Goal: Task Accomplishment & Management: Manage account settings

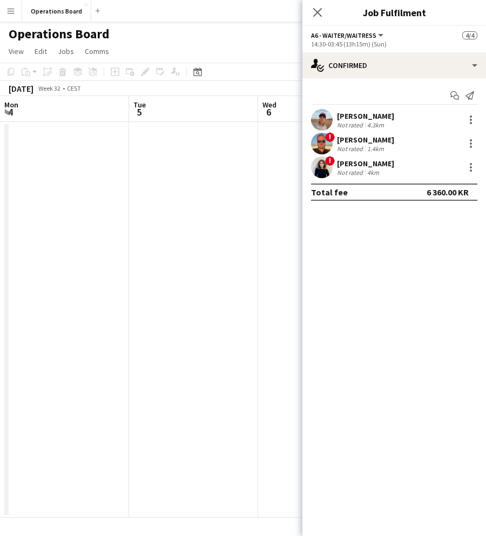
scroll to position [0, 412]
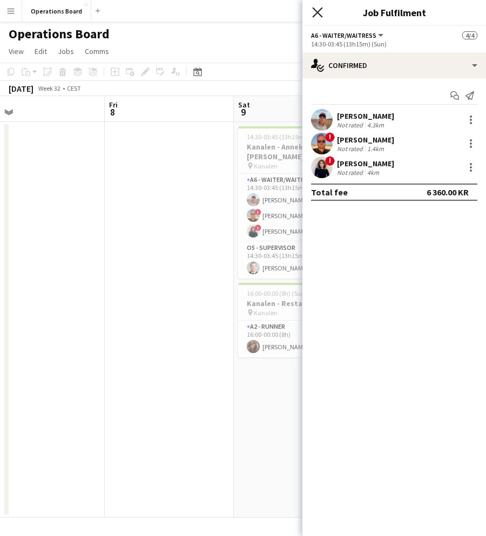
click at [316, 10] on icon "Close pop-in" at bounding box center [317, 12] width 10 height 10
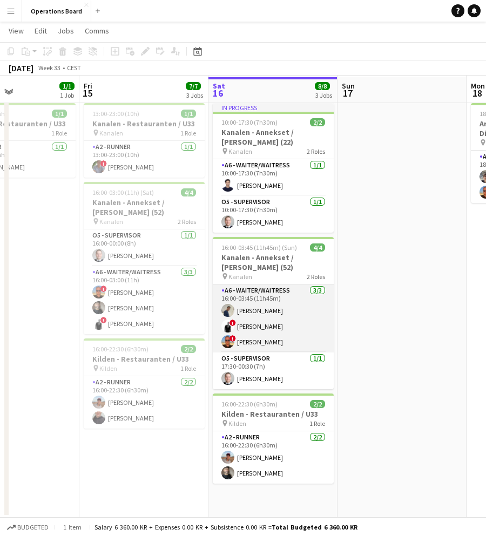
scroll to position [23, 0]
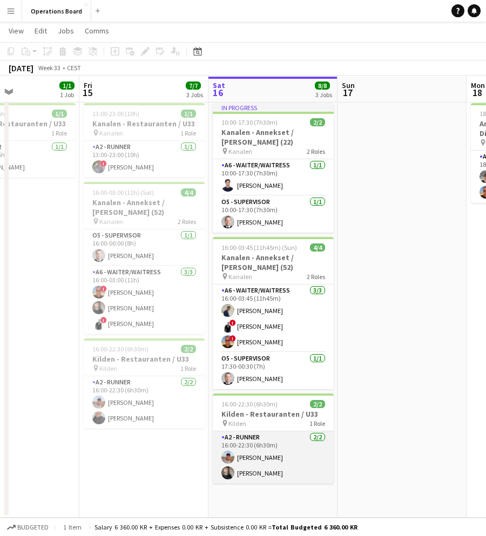
click at [263, 475] on app-card-role "A2 - RUNNER [DATE] 16:00-22:30 (6h30m) [PERSON_NAME] [PERSON_NAME]" at bounding box center [273, 458] width 121 height 52
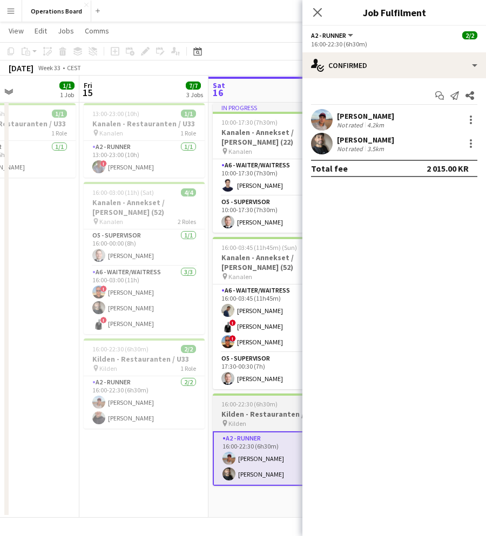
click at [245, 417] on h3 "Kilden - Restauranten / U33" at bounding box center [273, 414] width 121 height 10
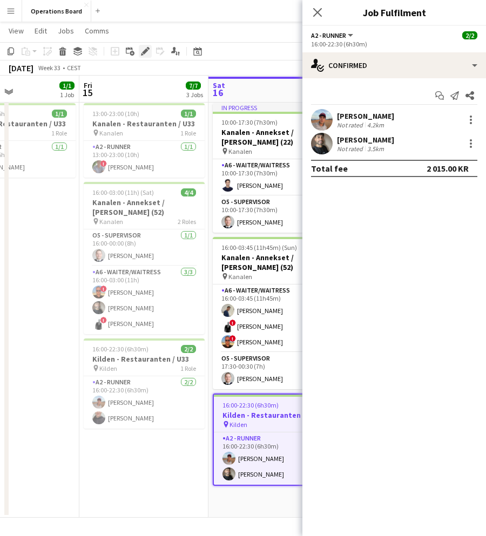
click at [143, 53] on icon at bounding box center [145, 52] width 6 height 6
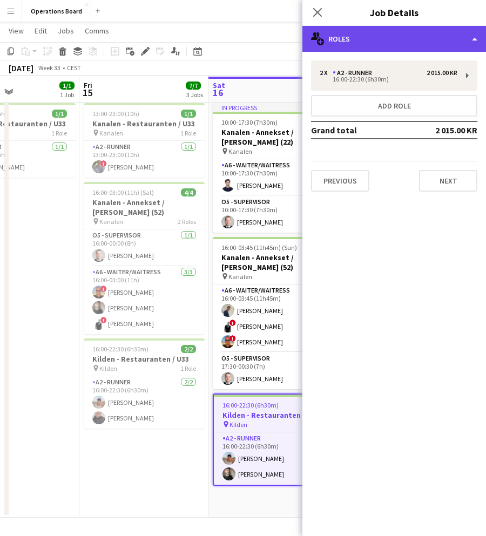
click at [402, 30] on div "multiple-users-add Roles" at bounding box center [394, 39] width 184 height 26
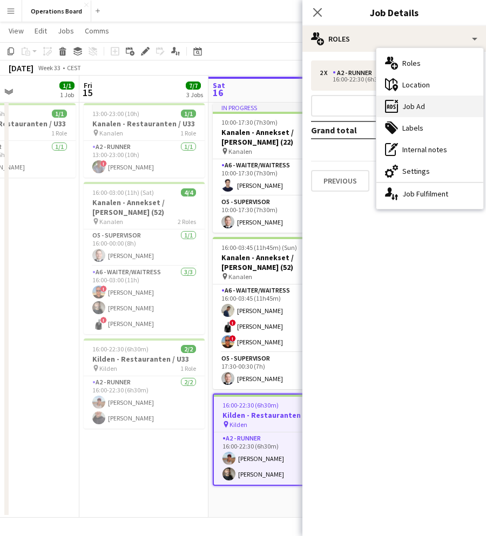
click at [439, 107] on div "ads-window Job Ad" at bounding box center [429, 107] width 107 height 22
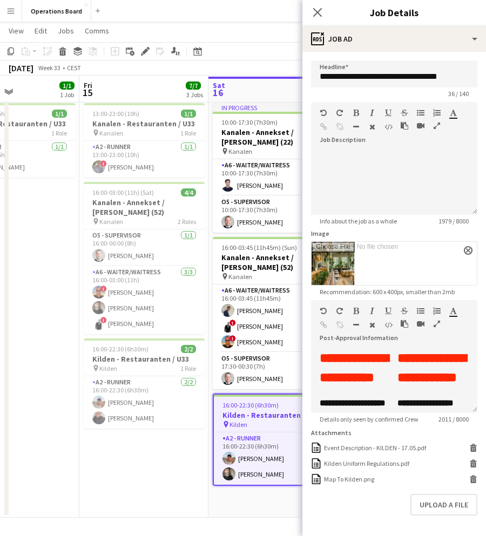
click at [435, 126] on icon "button" at bounding box center [437, 126] width 6 height 8
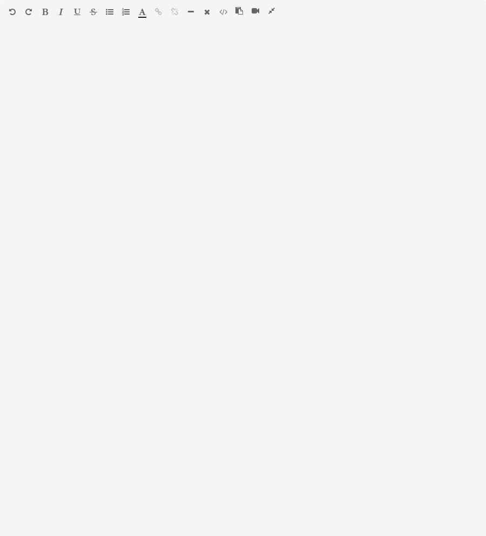
scroll to position [1, 0]
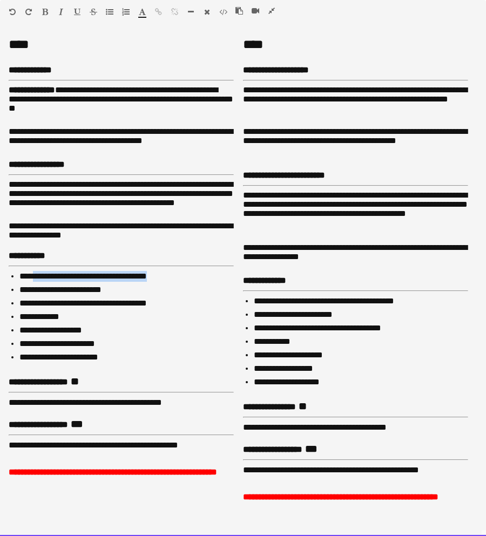
drag, startPoint x: 37, startPoint y: 282, endPoint x: 166, endPoint y: 285, distance: 129.1
click at [166, 282] on li "**********" at bounding box center [126, 276] width 214 height 11
drag, startPoint x: 258, startPoint y: 305, endPoint x: 401, endPoint y: 306, distance: 143.7
click at [401, 306] on li "**********" at bounding box center [361, 301] width 214 height 11
click at [262, 302] on li "**********" at bounding box center [361, 301] width 214 height 11
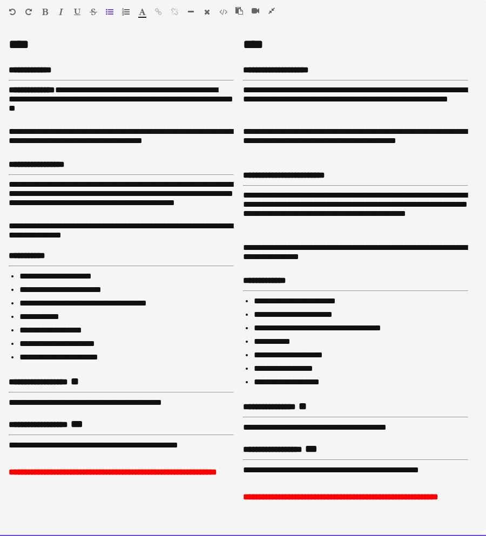
click at [259, 304] on li "**********" at bounding box center [361, 301] width 214 height 11
click at [22, 282] on li "**********" at bounding box center [126, 276] width 214 height 11
click at [272, 10] on icon "button" at bounding box center [271, 11] width 6 height 8
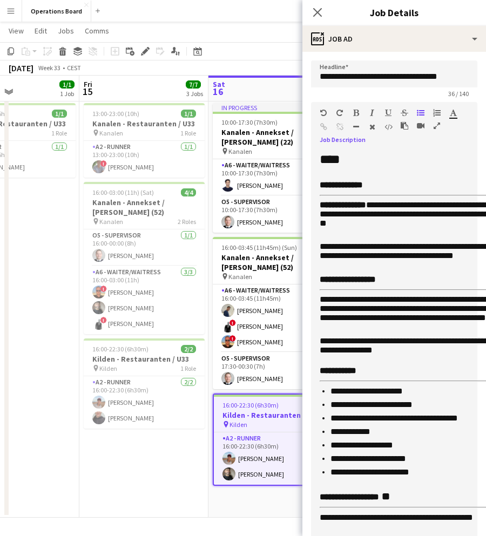
scroll to position [22, 0]
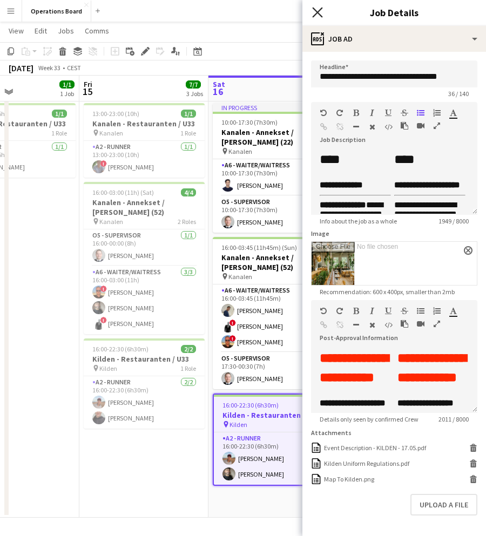
click at [316, 16] on icon "Close pop-in" at bounding box center [317, 12] width 10 height 10
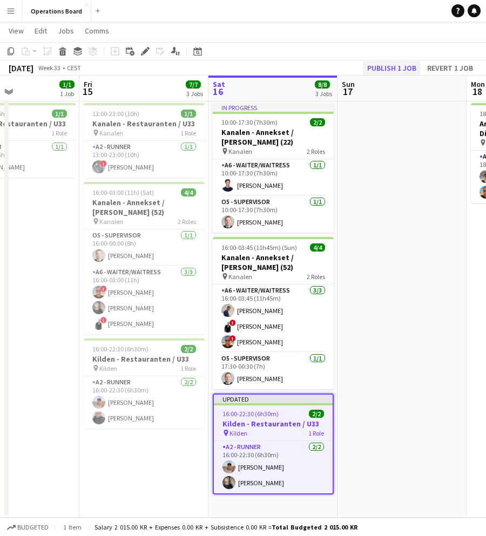
click at [400, 71] on button "Publish 1 job" at bounding box center [392, 68] width 58 height 14
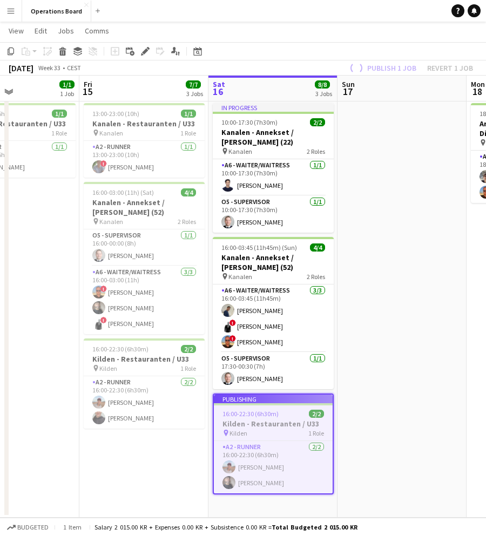
click at [374, 36] on app-page-menu "View Day view expanded Day view collapsed Month view Date picker Jump to [DATE]…" at bounding box center [243, 32] width 486 height 21
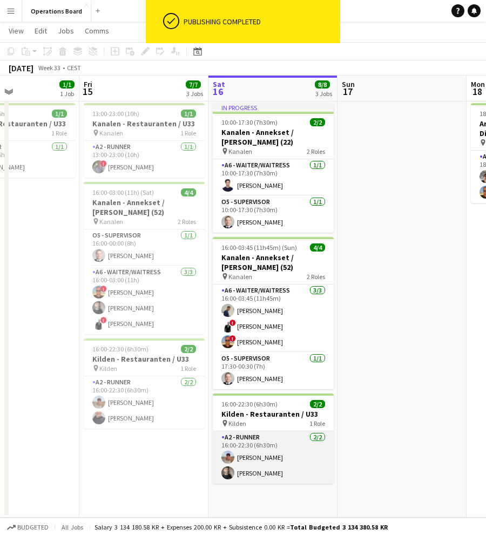
click at [244, 460] on app-card-role "A2 - RUNNER [DATE] 16:00-22:30 (6h30m) [PERSON_NAME] [PERSON_NAME]" at bounding box center [273, 458] width 121 height 52
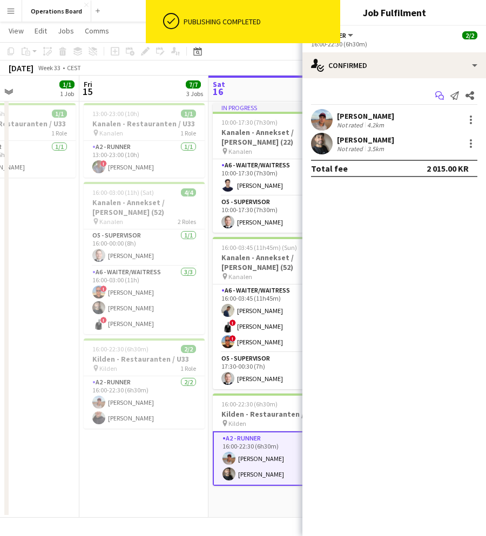
click at [442, 93] on icon at bounding box center [438, 94] width 6 height 6
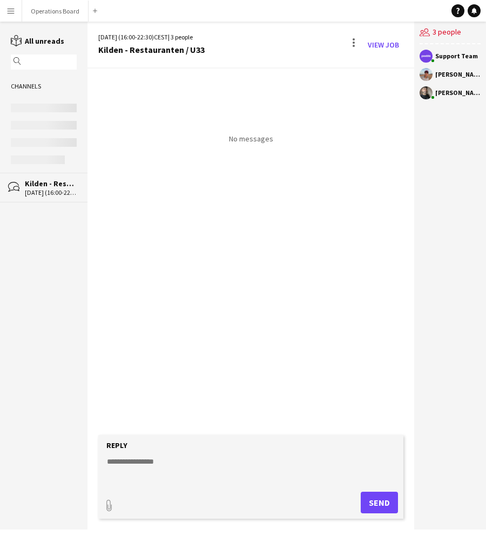
click at [172, 465] on textarea at bounding box center [253, 470] width 294 height 28
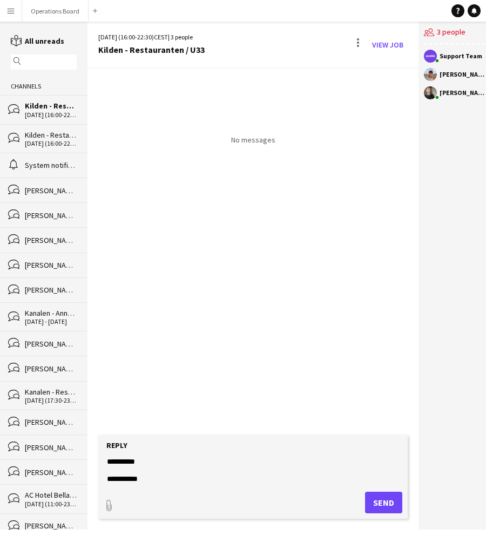
type textarea "**********"
click at [391, 515] on form "**********" at bounding box center [252, 477] width 309 height 84
click at [380, 499] on button "Send" at bounding box center [383, 503] width 37 height 22
click at [437, 162] on div "users2 3 people Support Team Casper Holmberg Ivan Ibarra" at bounding box center [455, 276] width 72 height 508
click at [224, 306] on div "Today Support Team 15:50 Hey guys, Are you in?" at bounding box center [252, 252] width 331 height 367
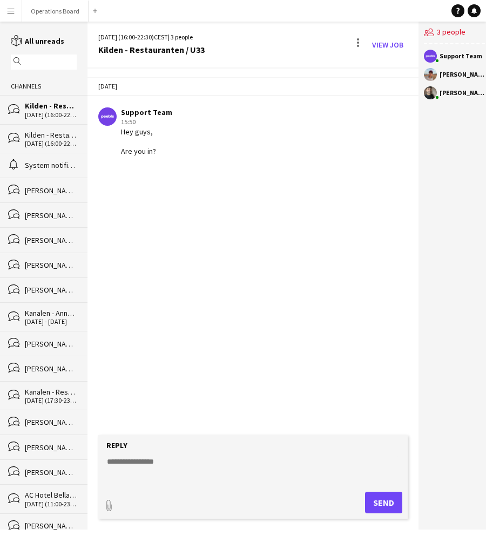
click at [190, 484] on textarea at bounding box center [253, 470] width 294 height 28
click at [275, 234] on div "Today Support Team 15:50 Hey guys, Are you in?" at bounding box center [252, 252] width 331 height 367
click at [175, 470] on textarea at bounding box center [253, 470] width 294 height 28
click at [157, 358] on div "Today Support Team 15:50 Hey guys, Are you in?" at bounding box center [252, 252] width 331 height 367
click at [4, 9] on button "Menu" at bounding box center [11, 11] width 22 height 22
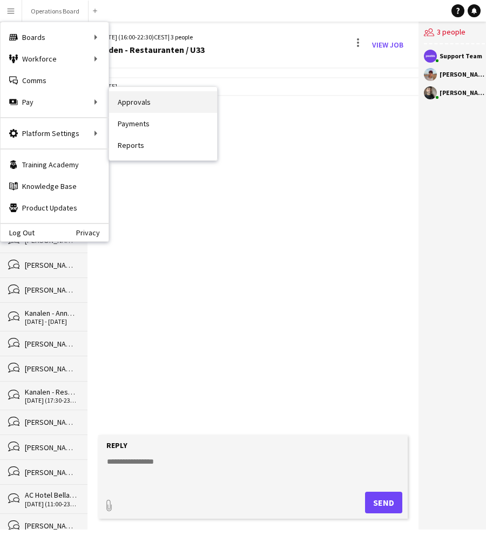
click at [145, 96] on link "Approvals" at bounding box center [163, 102] width 108 height 22
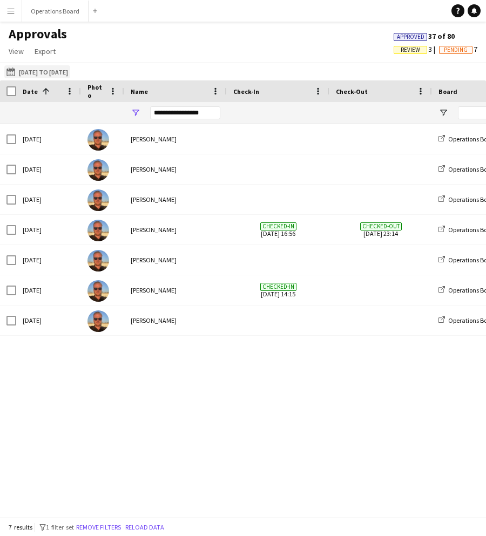
click at [34, 70] on button "16-07-2025 to 15-08-2025 16-07-2025 to 15-08-2025" at bounding box center [37, 71] width 66 height 13
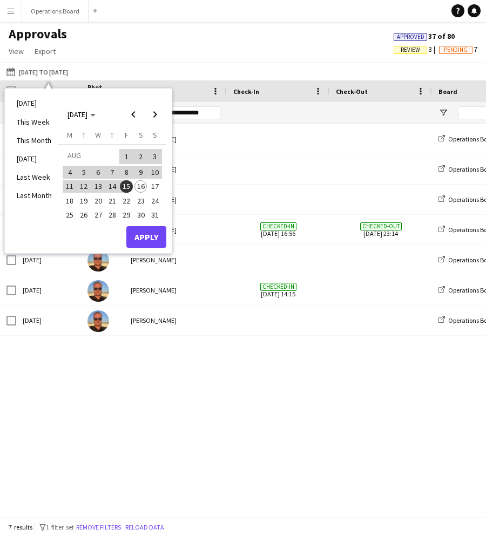
click at [242, 56] on div "Approvals View Customise view Customise filters Reset Filters Reset View Reset …" at bounding box center [243, 44] width 486 height 37
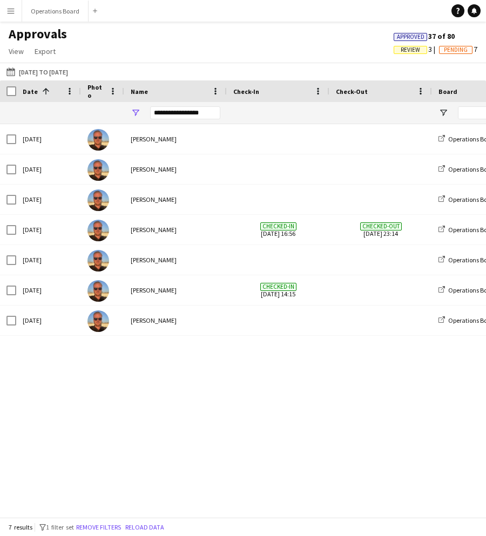
click at [414, 48] on span "Review" at bounding box center [410, 49] width 19 height 7
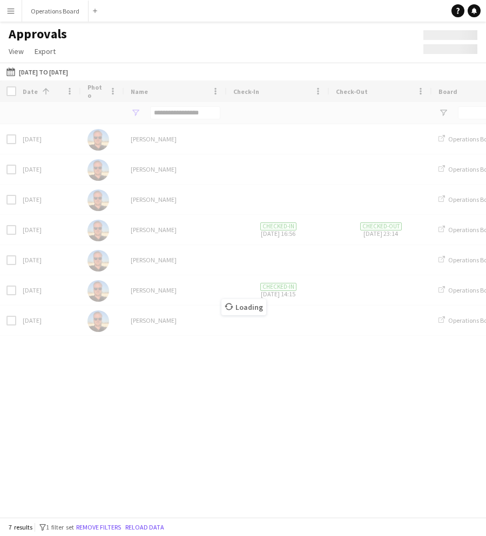
type input "***"
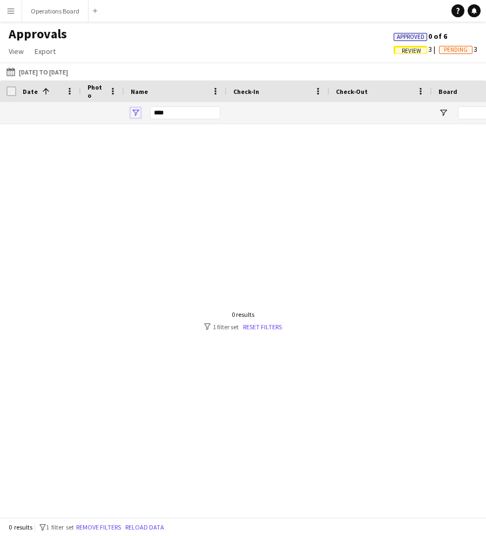
click at [140, 112] on span "Open Filter Menu" at bounding box center [136, 113] width 10 height 10
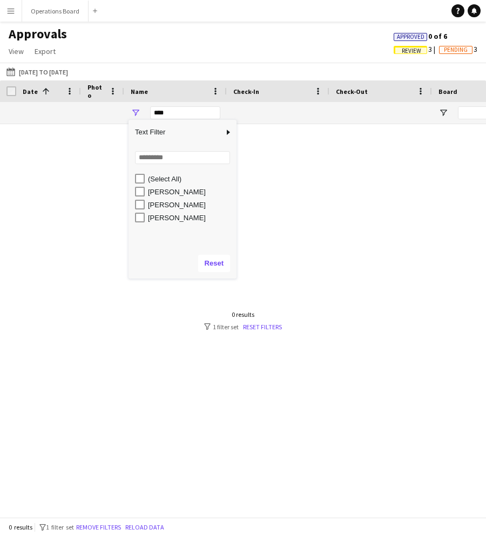
click at [159, 180] on div "(Select All)" at bounding box center [190, 179] width 85 height 8
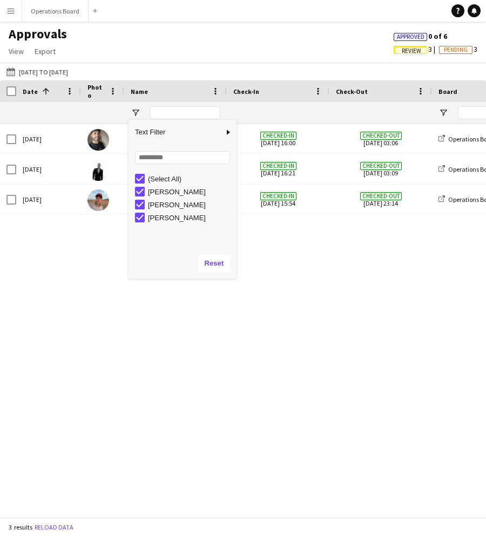
click at [245, 56] on div "Approvals View Customise view Customise filters Reset Filters Reset View Reset …" at bounding box center [243, 44] width 486 height 37
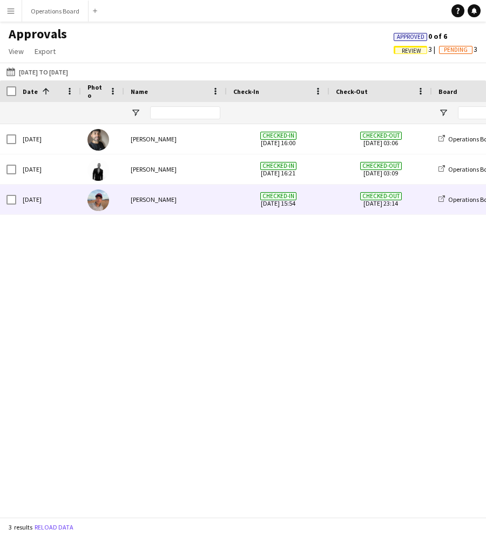
click at [192, 199] on div "[PERSON_NAME]" at bounding box center [175, 200] width 103 height 30
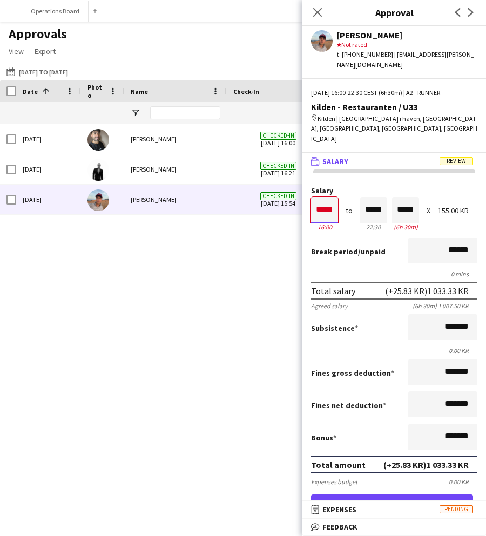
click at [327, 197] on input "*****" at bounding box center [324, 210] width 27 height 26
type input "*****"
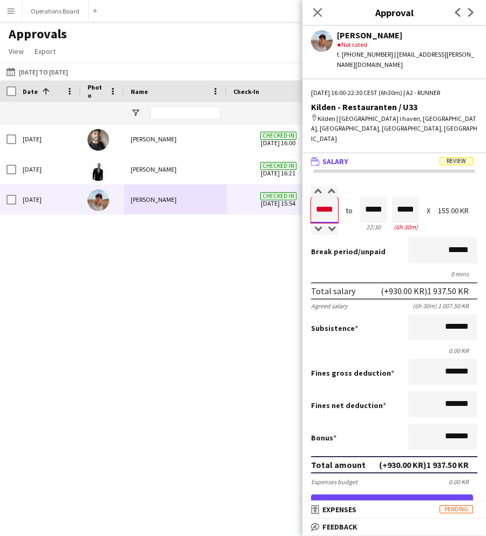
type input "*****"
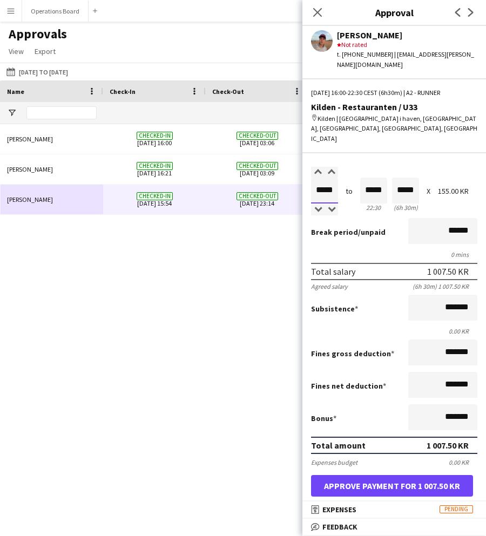
scroll to position [0, 133]
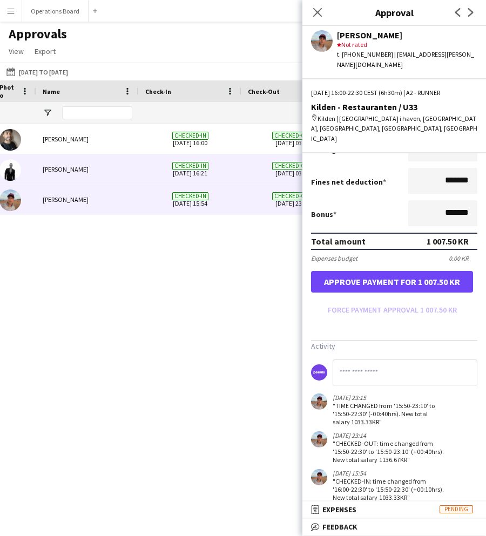
click at [243, 175] on div "Checked-out 16-08-2025 03:09" at bounding box center [292, 169] width 103 height 30
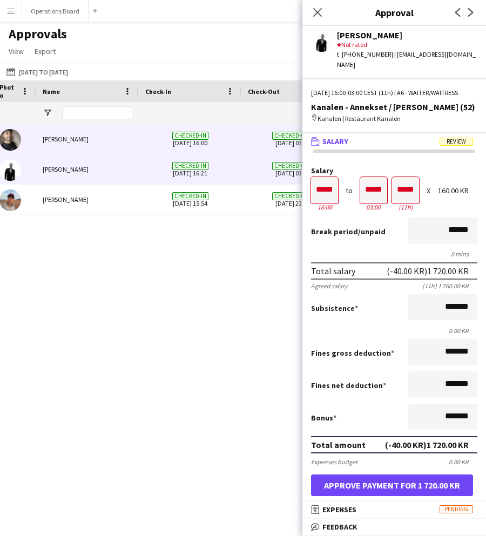
click at [235, 138] on div "Checked-in 15-08-2025 16:00" at bounding box center [190, 139] width 103 height 30
click at [236, 169] on div "Checked-in 15-08-2025 16:21" at bounding box center [190, 169] width 103 height 30
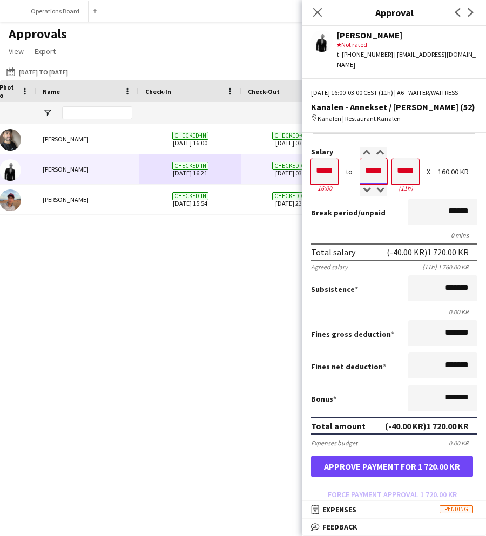
drag, startPoint x: 381, startPoint y: 170, endPoint x: 387, endPoint y: 171, distance: 5.4
click at [387, 171] on div "Salary ***** 16:00 to ***** 03:00 ***** (11h) X 160.00 KR" at bounding box center [394, 171] width 166 height 46
type input "*****"
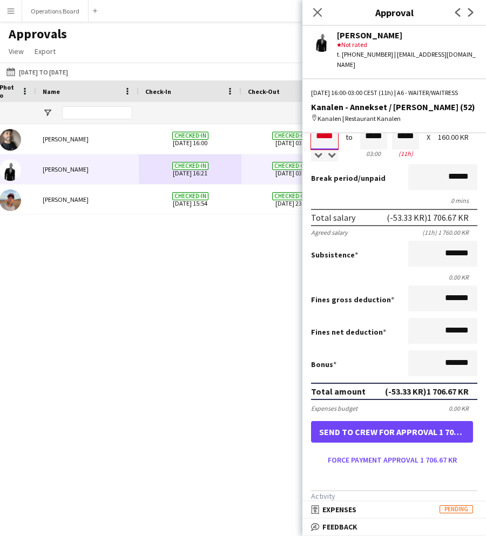
drag, startPoint x: 326, startPoint y: 136, endPoint x: 338, endPoint y: 136, distance: 11.9
click at [338, 136] on div "Salary ***** 16:00 to ***** 03:00 ***** (11h) X 160.00 KR" at bounding box center [394, 136] width 166 height 46
type input "*****"
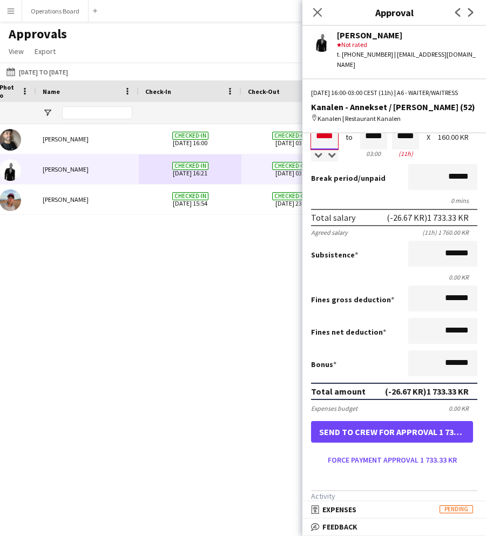
type input "*****"
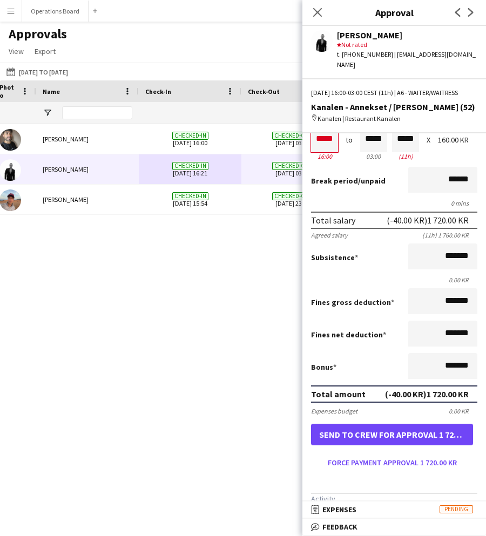
click at [378, 192] on div "Break period /unpaid ******" at bounding box center [394, 181] width 166 height 28
click at [356, 471] on button "Force payment approval 1 720.00 KR" at bounding box center [392, 462] width 162 height 17
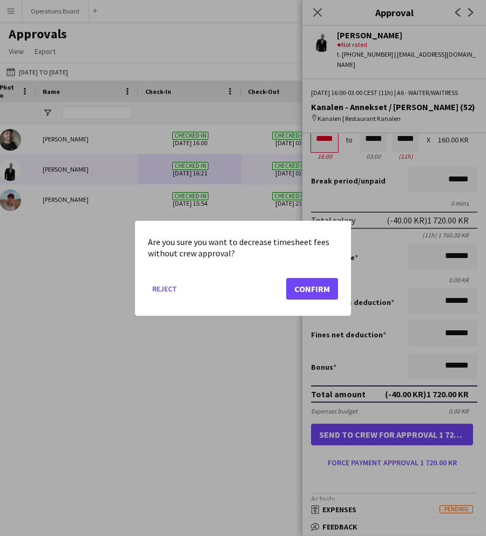
click at [321, 290] on button "Confirm" at bounding box center [312, 289] width 52 height 22
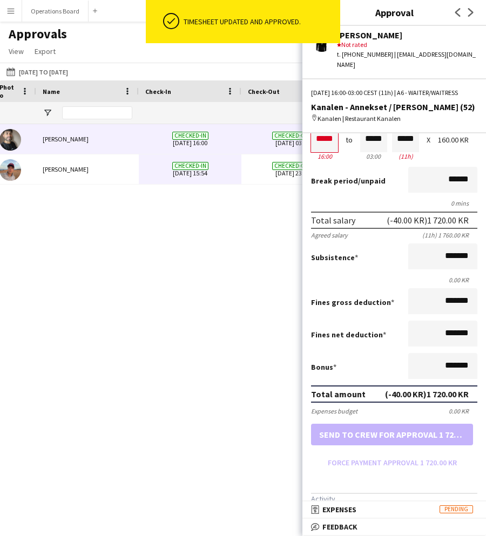
click at [265, 140] on span "Checked-out 16-08-2025 03:06" at bounding box center [293, 139] width 90 height 30
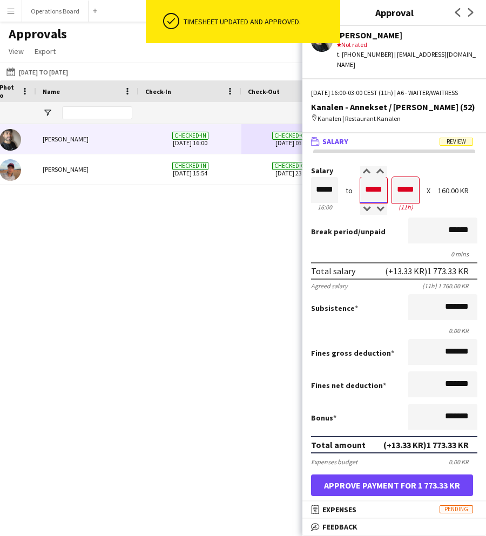
click at [383, 192] on input "*****" at bounding box center [373, 190] width 27 height 26
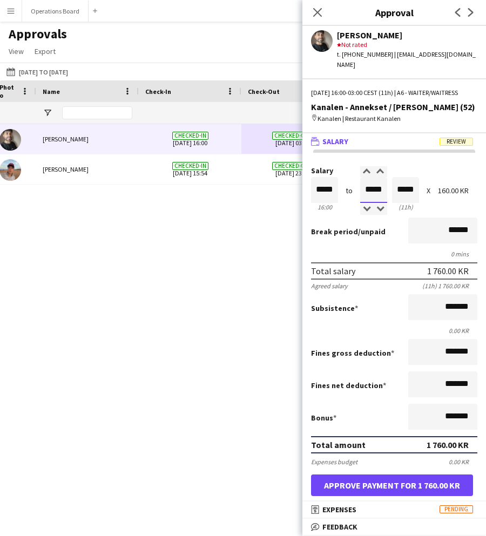
type input "*****"
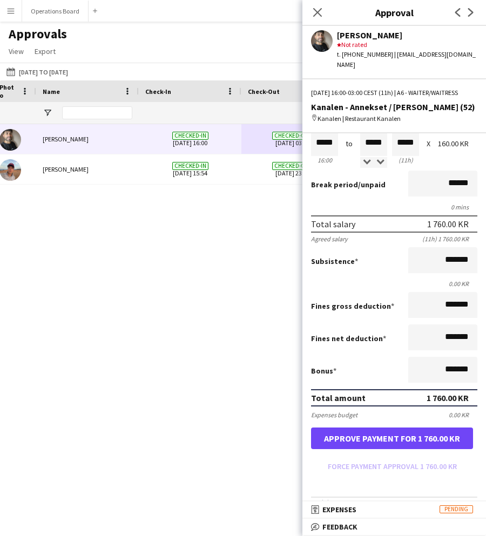
click at [345, 437] on button "Approve payment for 1 760.00 KR" at bounding box center [392, 439] width 162 height 22
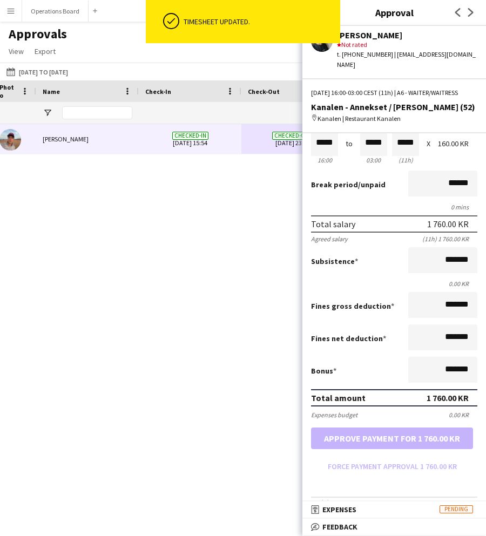
click at [241, 146] on div "Checked-in 15-08-2025 15:54" at bounding box center [190, 139] width 103 height 30
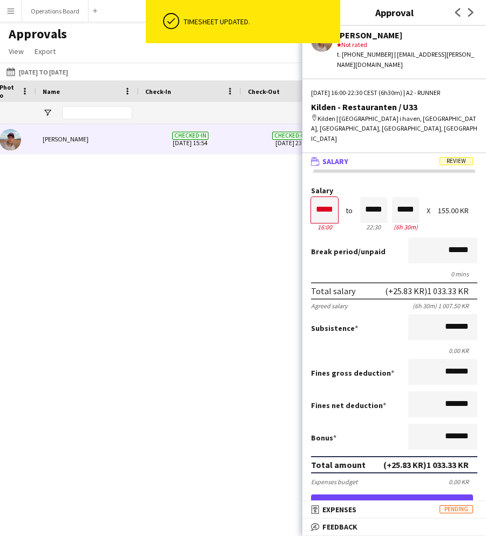
click at [318, 14] on div "Timesheet updated." at bounding box center [259, 21] width 161 height 43
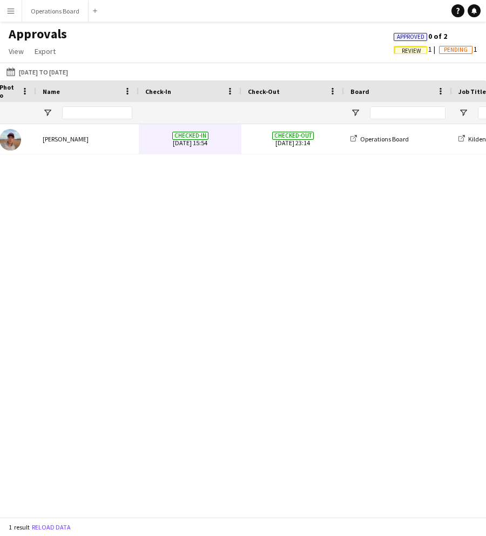
click at [483, 10] on div "Help Notifications" at bounding box center [469, 10] width 35 height 13
click at [479, 10] on link "Notifications" at bounding box center [474, 10] width 13 height 13
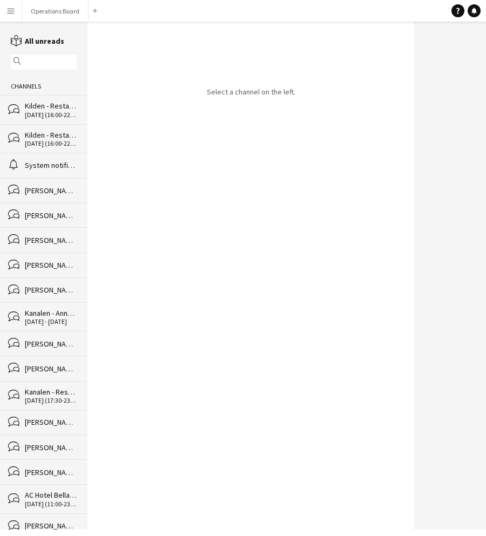
click at [53, 109] on div "Kilden - Restauranten / U33" at bounding box center [51, 106] width 52 height 10
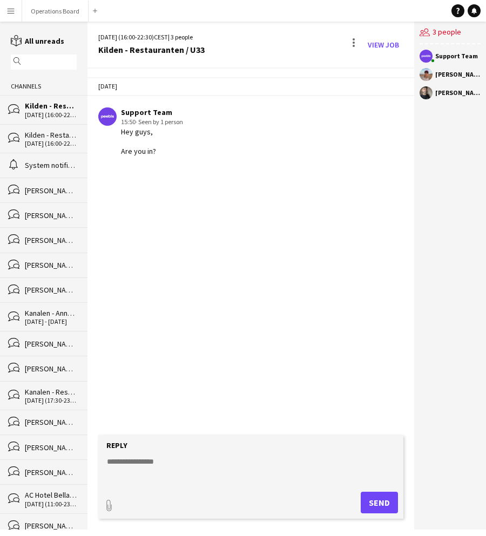
click at [49, 146] on div "15-08-2025 (16:00-22:30)" at bounding box center [51, 144] width 52 height 8
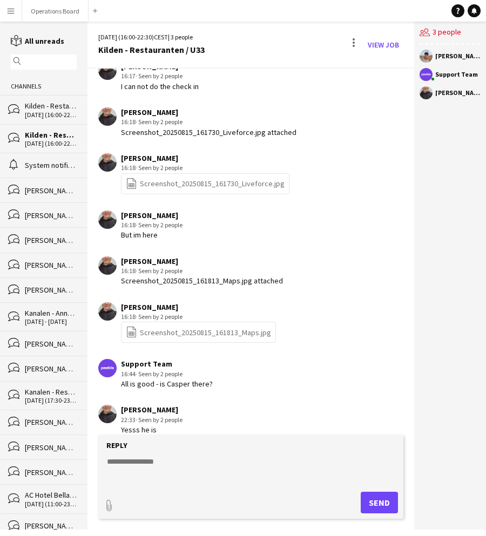
click at [41, 116] on div "16-08-2025 (16:00-22:30)" at bounding box center [51, 115] width 52 height 8
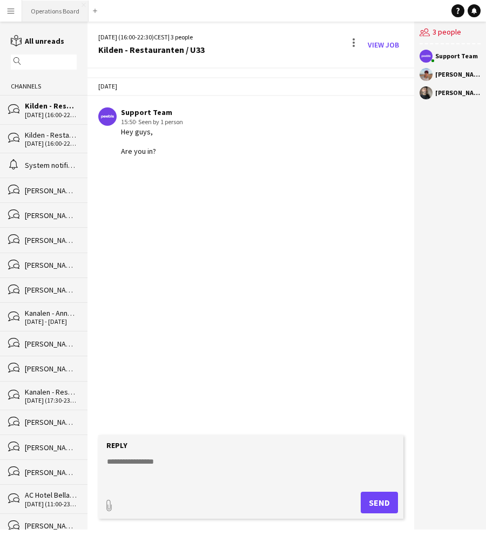
click at [72, 17] on button "Operations Board Close" at bounding box center [55, 11] width 66 height 21
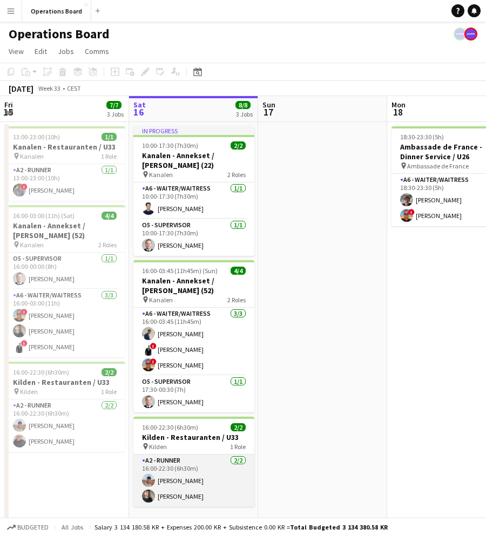
click at [176, 481] on app-card-role "A2 - RUNNER [DATE] 16:00-22:30 (6h30m) [PERSON_NAME] [PERSON_NAME]" at bounding box center [193, 481] width 121 height 52
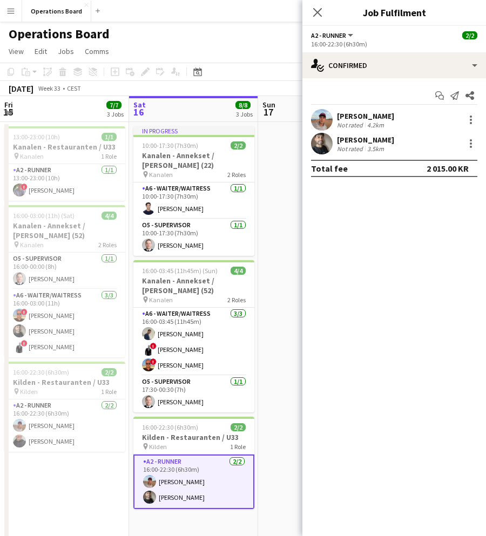
click at [392, 146] on div "Ivan Ibarra Not rated 3.5km" at bounding box center [394, 144] width 184 height 22
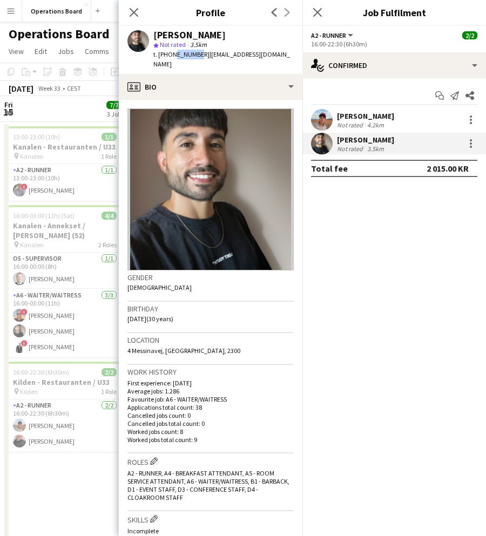
drag, startPoint x: 193, startPoint y: 55, endPoint x: 170, endPoint y: 56, distance: 23.2
click at [170, 56] on span "t. +4552729986" at bounding box center [181, 54] width 56 height 8
drag, startPoint x: 168, startPoint y: 55, endPoint x: 194, endPoint y: 57, distance: 26.0
click at [194, 57] on span "t. +4552729986" at bounding box center [181, 54] width 56 height 8
copy span "52729986"
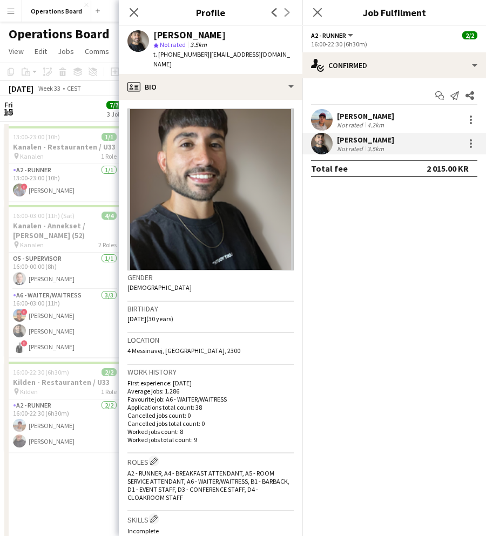
click at [38, 469] on app-date-cell "13:00-23:00 (10h) 1/1 Kanalen - Restauranten / U33 pin Kanalen 1 Role A2 - RUNN…" at bounding box center [64, 331] width 129 height 419
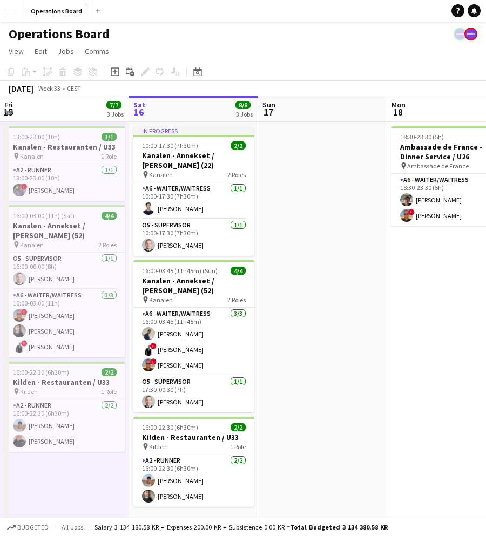
click at [13, 11] on app-icon "Menu" at bounding box center [10, 10] width 9 height 9
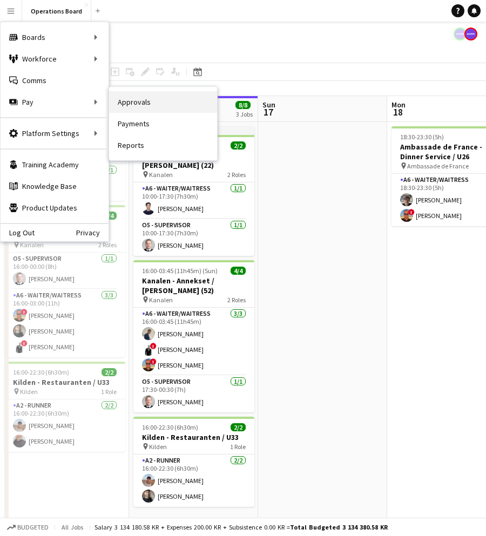
click at [137, 103] on link "Approvals" at bounding box center [163, 102] width 108 height 22
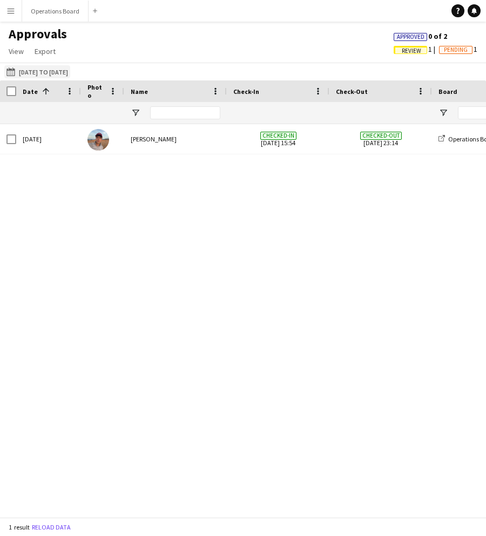
click at [35, 70] on button "16-07-2025 to 15-08-2025 16-07-2025 to 15-08-2025" at bounding box center [37, 71] width 66 height 13
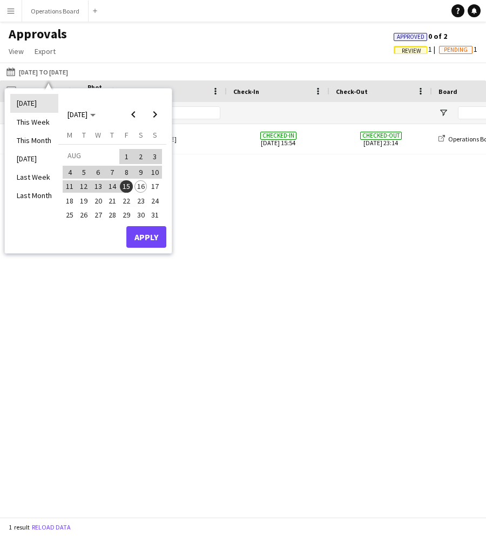
click at [38, 102] on li "[DATE]" at bounding box center [34, 103] width 48 height 18
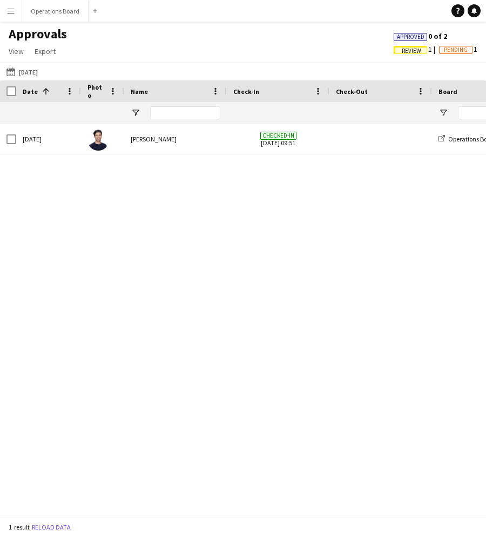
click at [415, 56] on div "Approved 0 of 2 Review 1 Pending 1" at bounding box center [435, 44] width 101 height 26
click at [407, 50] on span "Review" at bounding box center [411, 51] width 19 height 7
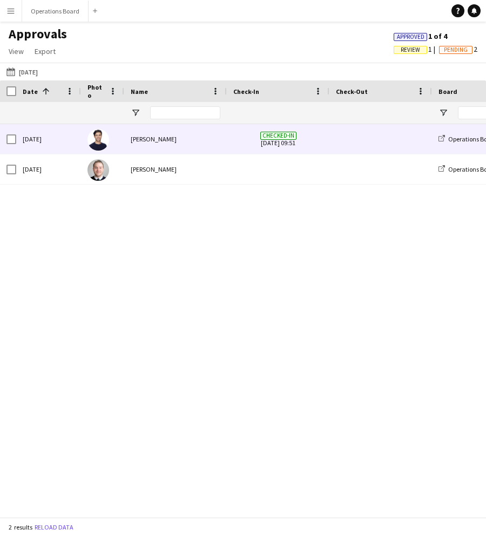
click at [266, 146] on span "Checked-in 16-08-2025 09:51" at bounding box center [278, 139] width 90 height 30
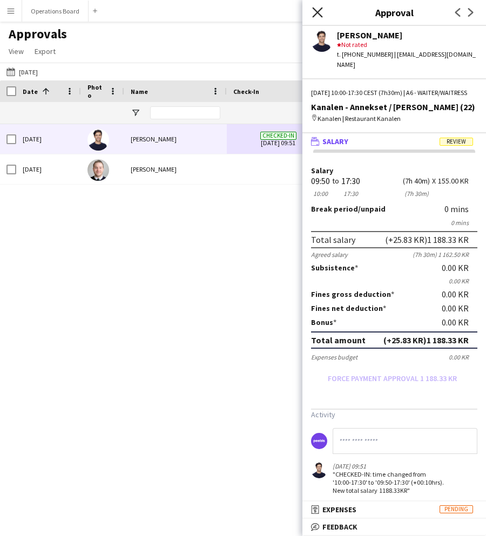
click at [316, 10] on icon "Close pop-in" at bounding box center [317, 12] width 10 height 10
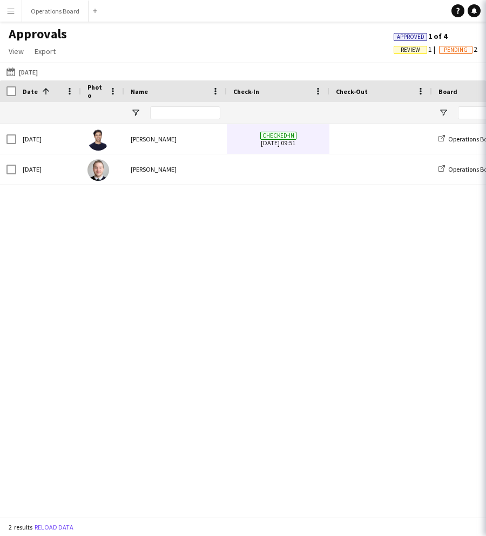
click at [293, 37] on div "Approvals View Customise view Customise filters Reset Filters Reset View Reset …" at bounding box center [243, 44] width 486 height 37
click at [31, 275] on div "Sat, 16 Aug 2025 Alexander Farrington Checked-in 16-08-2025 09:51 Operations Bo…" at bounding box center [243, 320] width 486 height 393
click at [474, 12] on icon at bounding box center [473, 10] width 5 height 5
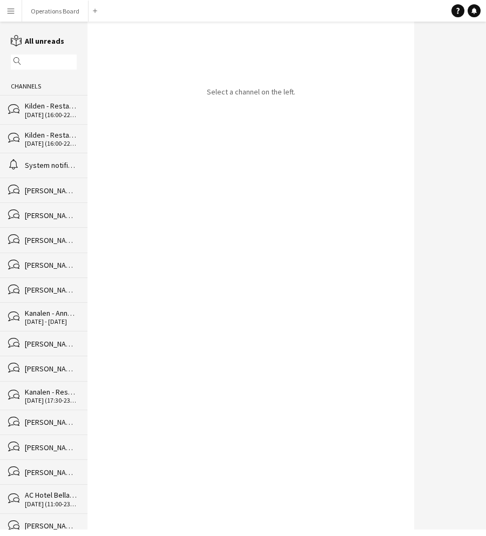
click at [56, 115] on div "16-08-2025 (16:00-22:30)" at bounding box center [51, 115] width 52 height 8
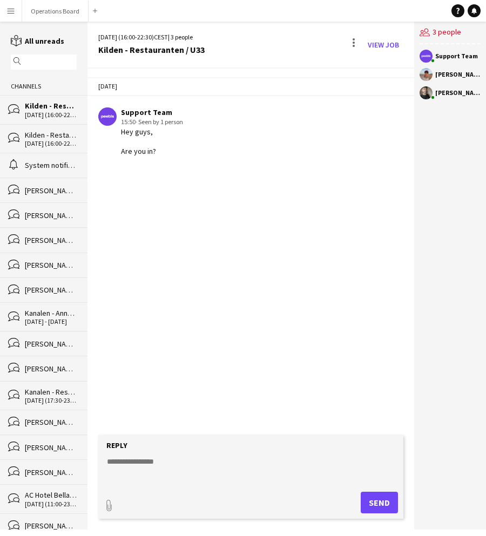
click at [46, 134] on div "Kilden - Restauranten / U33" at bounding box center [51, 135] width 52 height 10
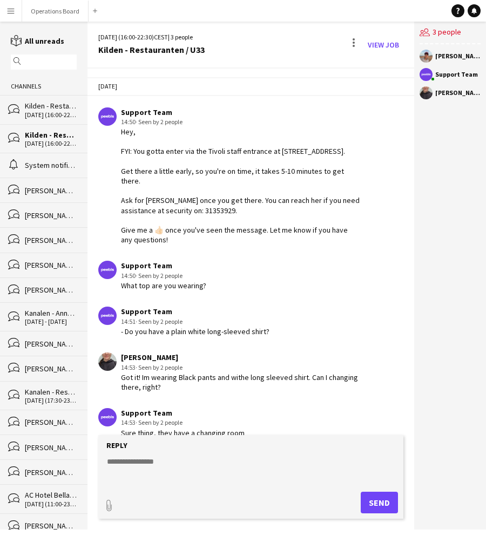
click at [7, 11] on app-icon "Menu" at bounding box center [10, 10] width 9 height 9
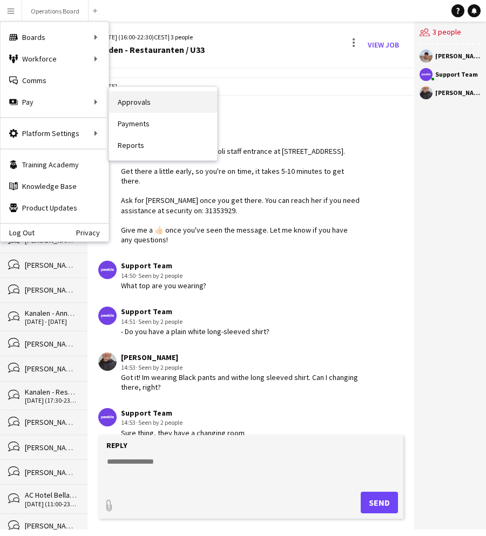
click at [153, 109] on link "Approvals" at bounding box center [163, 102] width 108 height 22
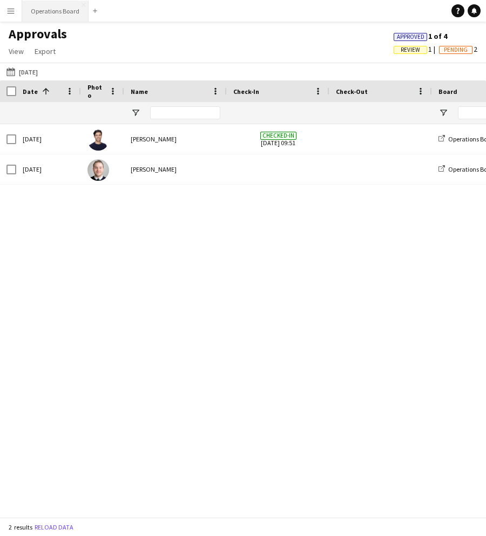
click at [53, 16] on button "Operations Board Close" at bounding box center [55, 11] width 66 height 21
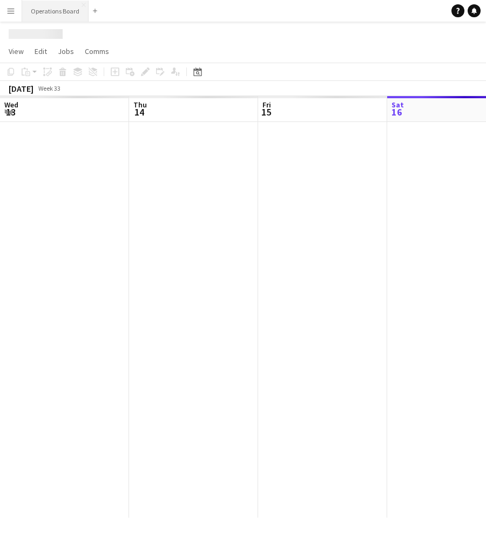
scroll to position [0, 258]
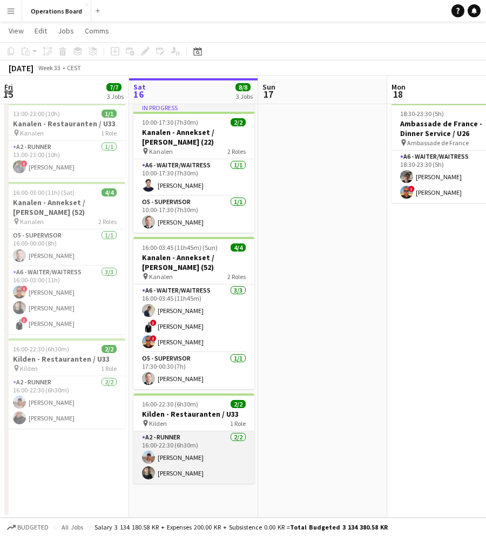
click at [181, 461] on app-card-role "A2 - RUNNER [DATE] 16:00-22:30 (6h30m) [PERSON_NAME] [PERSON_NAME]" at bounding box center [193, 458] width 121 height 52
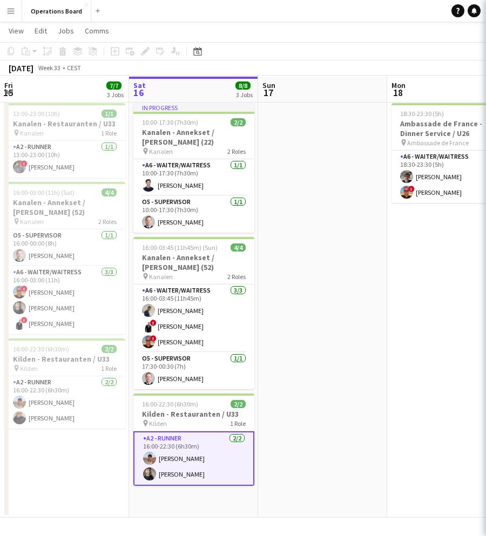
scroll to position [23, 0]
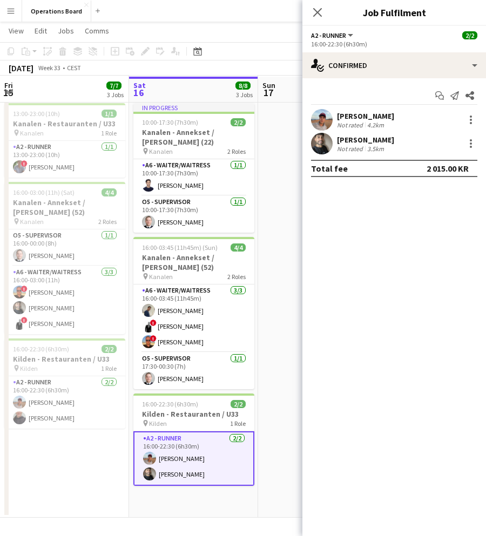
click at [417, 116] on div "Casper Holmberg Not rated 4.2km" at bounding box center [394, 120] width 184 height 22
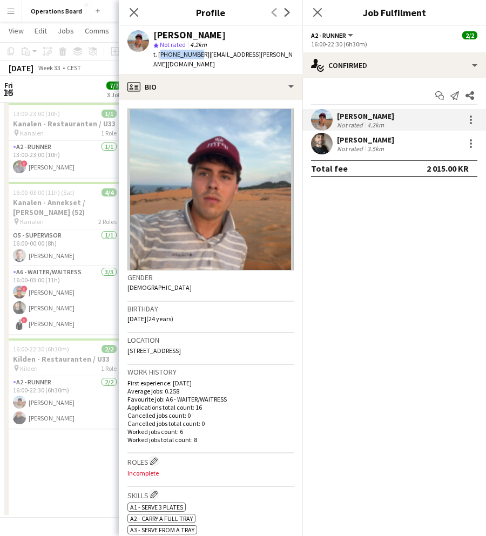
drag, startPoint x: 194, startPoint y: 54, endPoint x: 159, endPoint y: 53, distance: 34.6
click at [159, 53] on span "t. +46730359191" at bounding box center [181, 54] width 56 height 8
click at [165, 55] on span "t. +46730359191" at bounding box center [181, 54] width 56 height 8
drag, startPoint x: 159, startPoint y: 54, endPoint x: 196, endPoint y: 55, distance: 36.7
click at [196, 55] on span "t. +46730359191" at bounding box center [181, 54] width 56 height 8
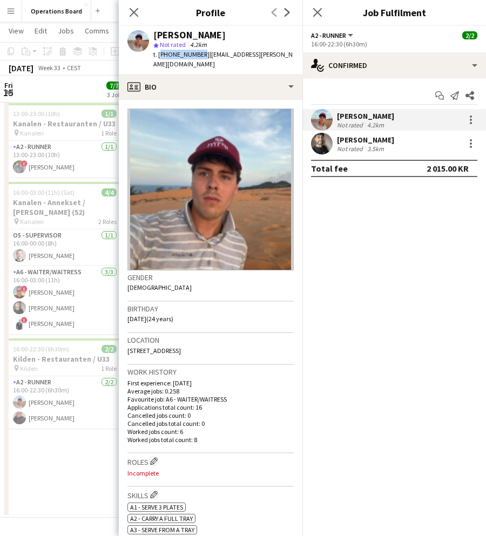
copy span "+46730359191"
click at [470, 116] on div at bounding box center [471, 117] width 2 height 2
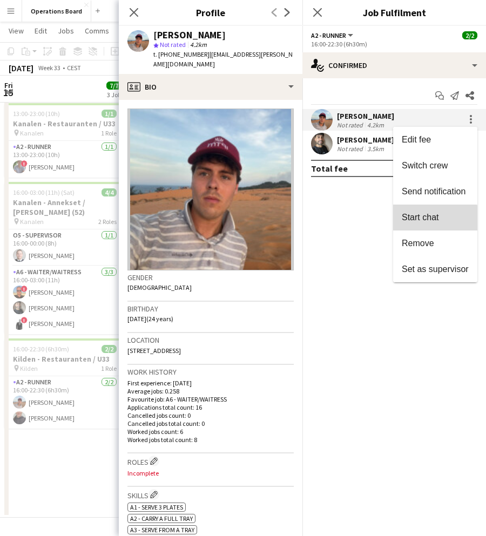
click at [435, 221] on span "Start chat" at bounding box center [420, 217] width 37 height 9
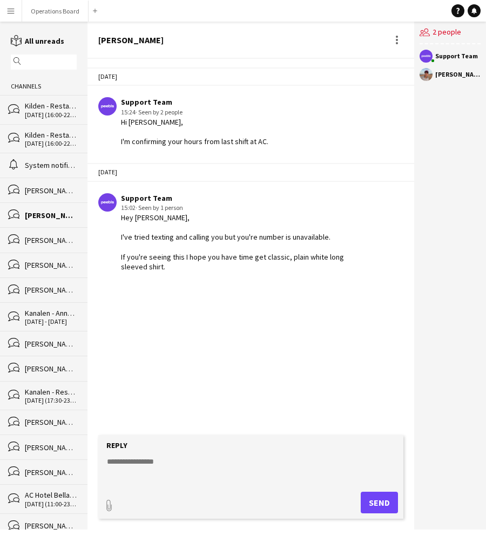
click at [217, 345] on div "10-04-2023 Support Team 15:24 · Seen by 2 people Hi Casper, I'm confirming your…" at bounding box center [250, 247] width 327 height 376
click at [52, 11] on button "Operations Board Close" at bounding box center [55, 11] width 66 height 21
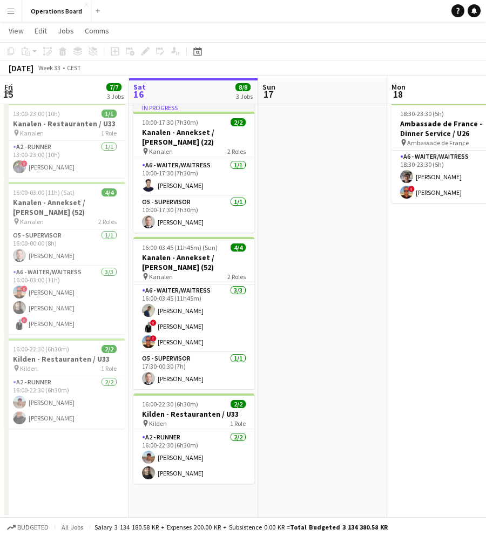
scroll to position [23, 0]
click at [289, 259] on app-date-cell at bounding box center [322, 308] width 129 height 419
